Goal: Task Accomplishment & Management: Manage account settings

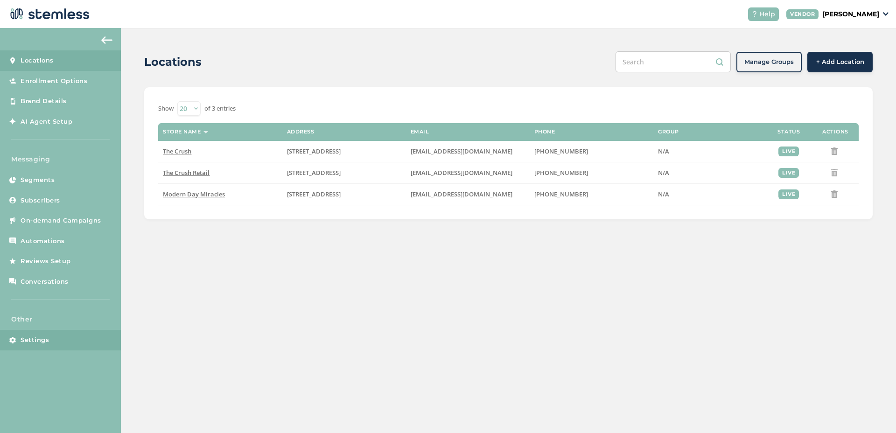
click at [71, 342] on link "Settings" at bounding box center [60, 340] width 121 height 21
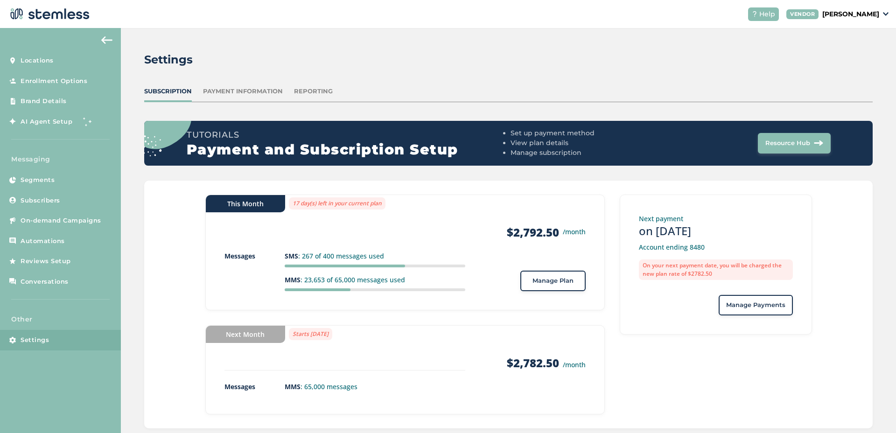
scroll to position [19, 0]
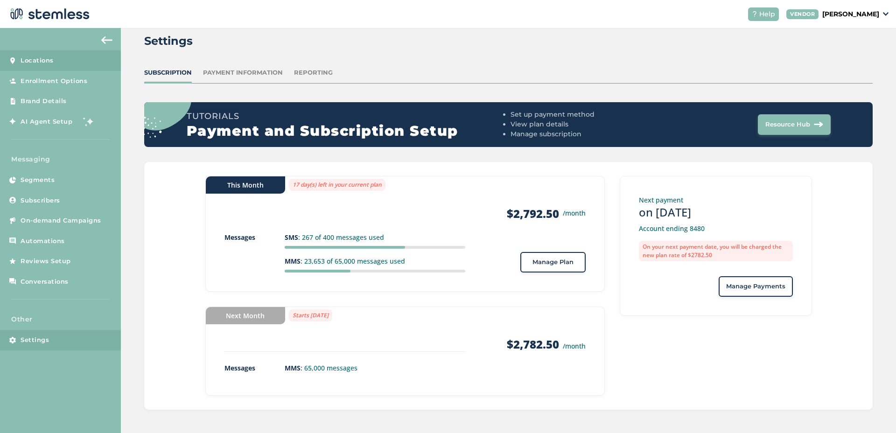
click at [66, 67] on link "Locations" at bounding box center [60, 60] width 121 height 21
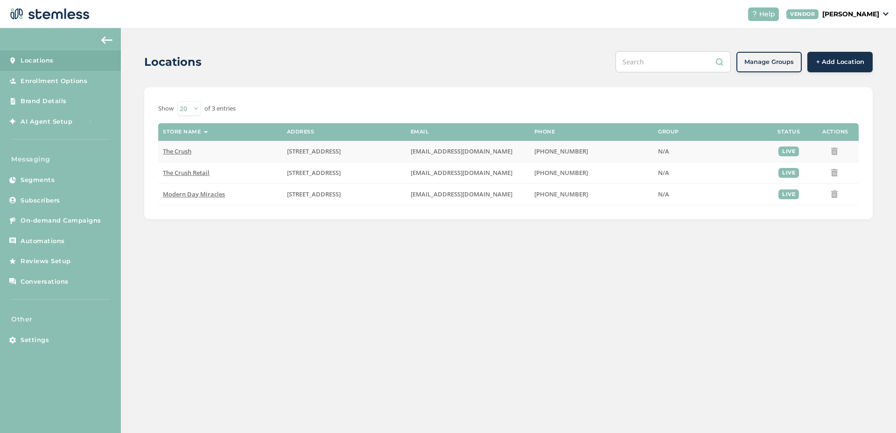
click at [185, 151] on span "The Crush" at bounding box center [177, 151] width 28 height 8
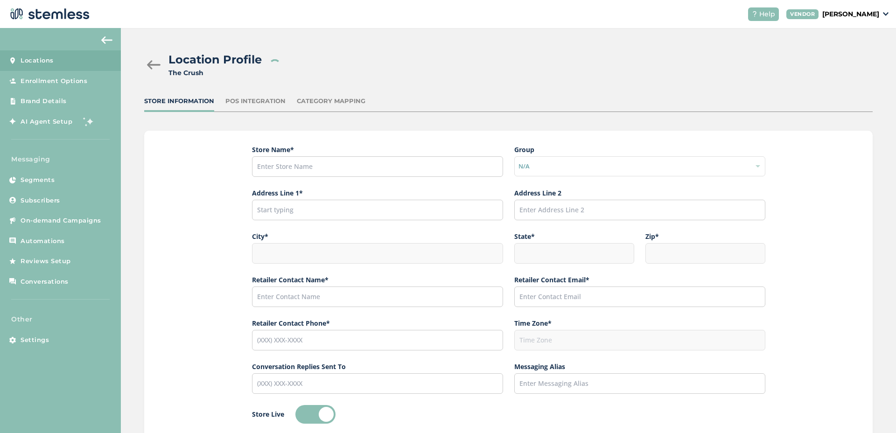
type input "The Crush"
type input "[STREET_ADDRESS]"
type input "[GEOGRAPHIC_DATA]"
type input "CA"
type input "91352"
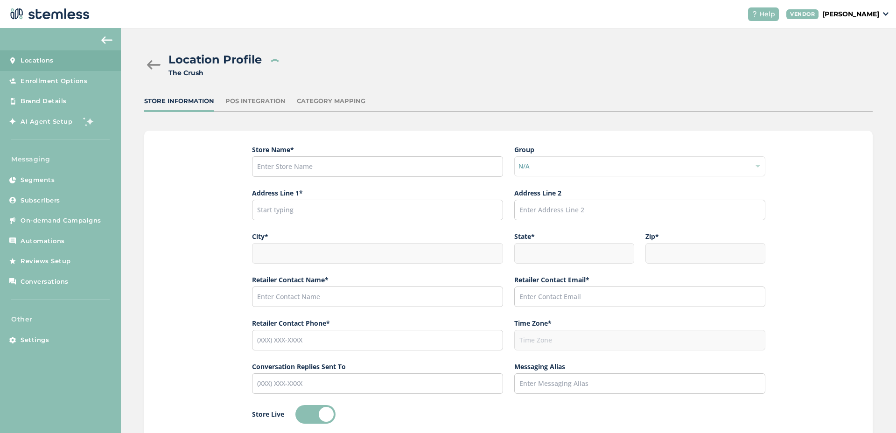
type input "[PERSON_NAME]"
type input "[EMAIL_ADDRESS][DOMAIN_NAME]"
type input "[PHONE_NUMBER]"
type input "America/Los_Angeles"
type input "[PHONE_NUMBER]"
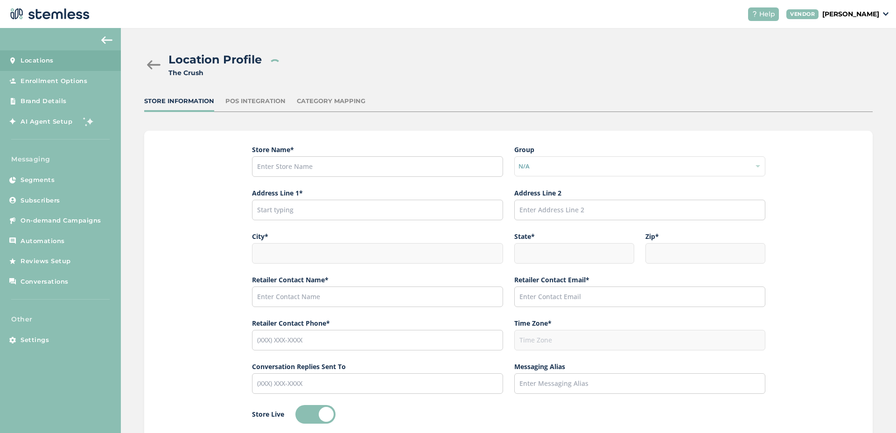
type input "The Crush"
